Goal: Task Accomplishment & Management: Use online tool/utility

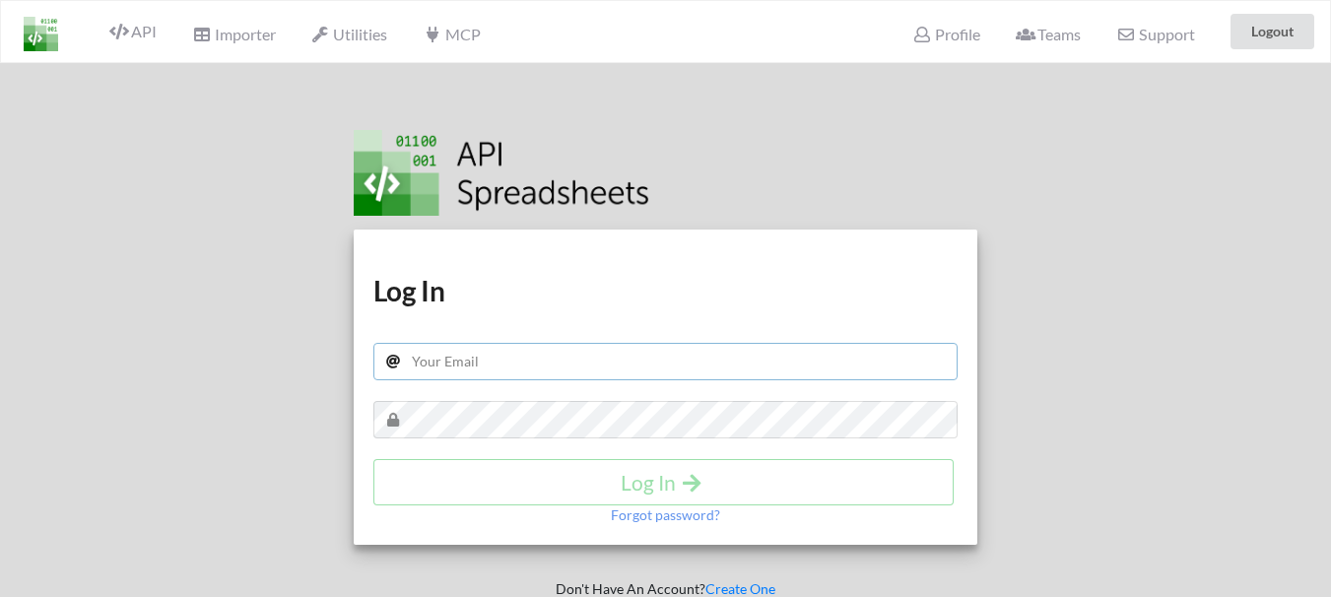
click at [512, 354] on input "text" at bounding box center [665, 361] width 584 height 37
type input "[EMAIL_ADDRESS][DOMAIN_NAME]"
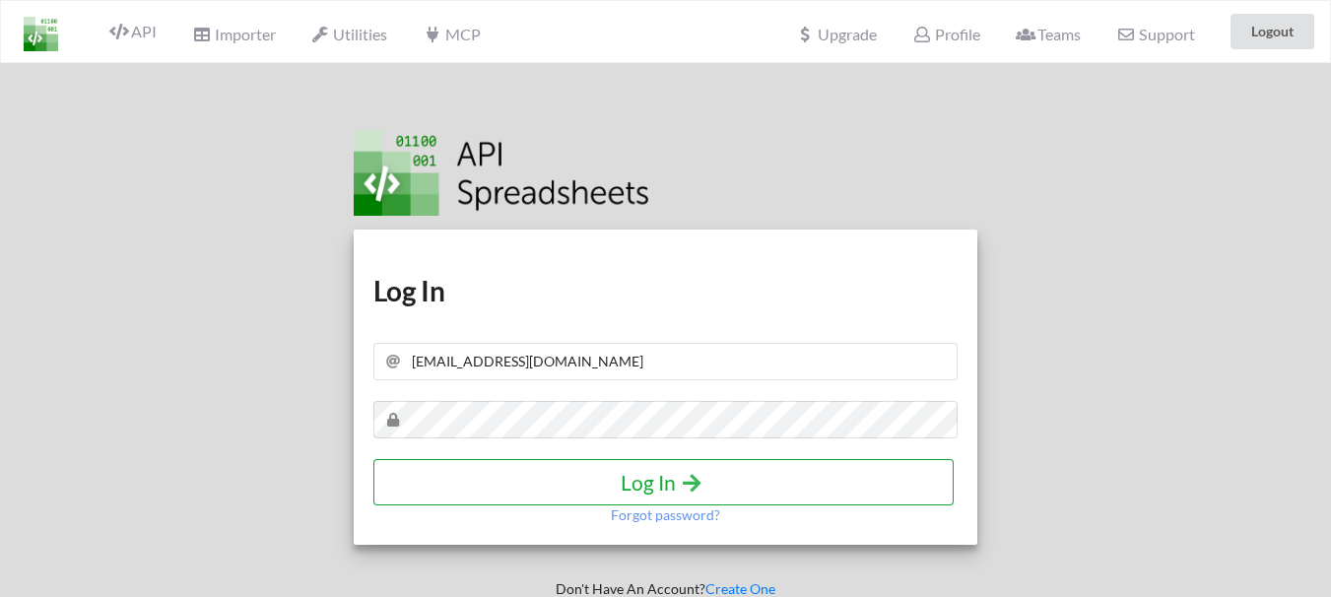
click at [670, 478] on h4 "Log In" at bounding box center [663, 482] width 539 height 25
